Goal: Information Seeking & Learning: Learn about a topic

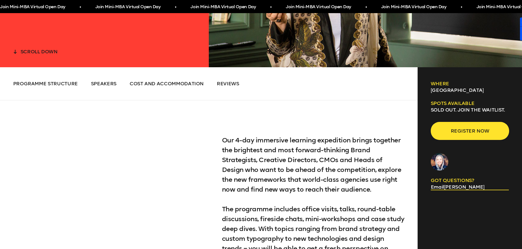
scroll to position [219, 0]
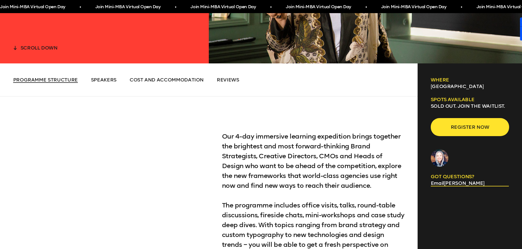
click at [40, 82] on span "Programme Structure" at bounding box center [45, 80] width 65 height 6
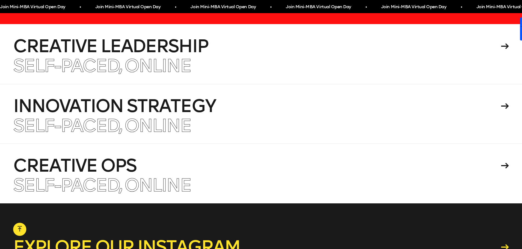
scroll to position [3133, 0]
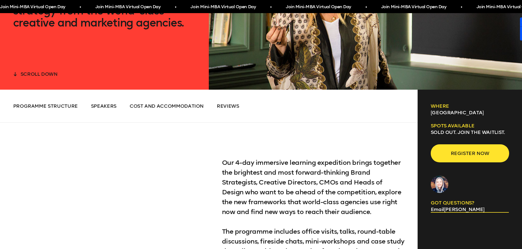
scroll to position [176, 0]
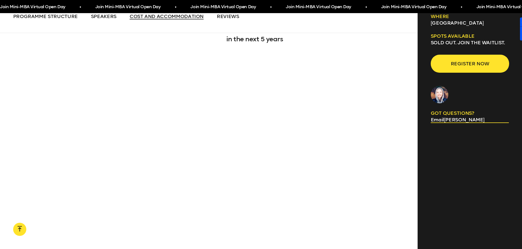
scroll to position [477, 0]
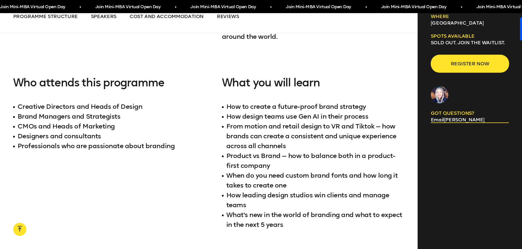
click at [288, 153] on li "Product vs Brand — how to balance both in a product-first company" at bounding box center [313, 161] width 183 height 20
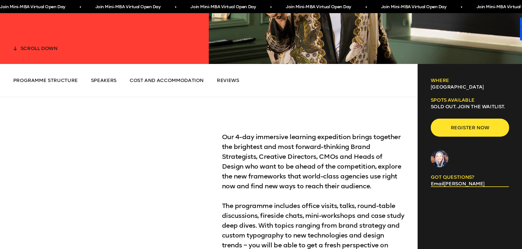
scroll to position [219, 0]
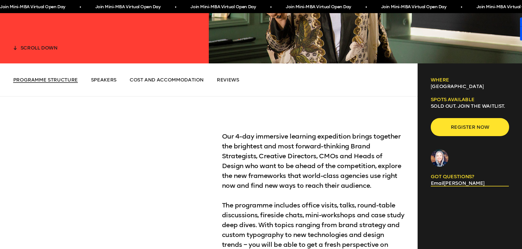
click at [26, 78] on span "Programme Structure" at bounding box center [45, 80] width 65 height 6
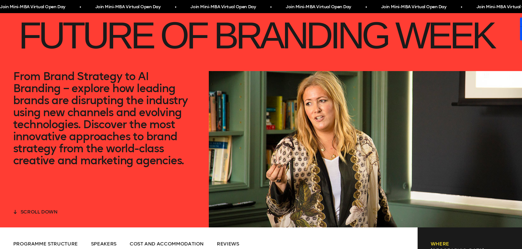
scroll to position [39, 0]
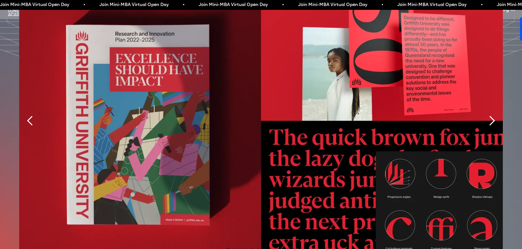
scroll to position [1260, 0]
